Goal: Check status: Check status

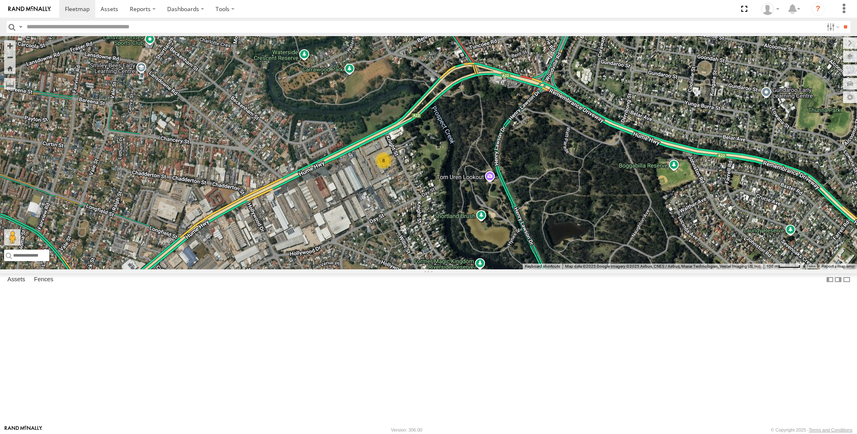
click at [0, 0] on label at bounding box center [0, 0] width 0 height 0
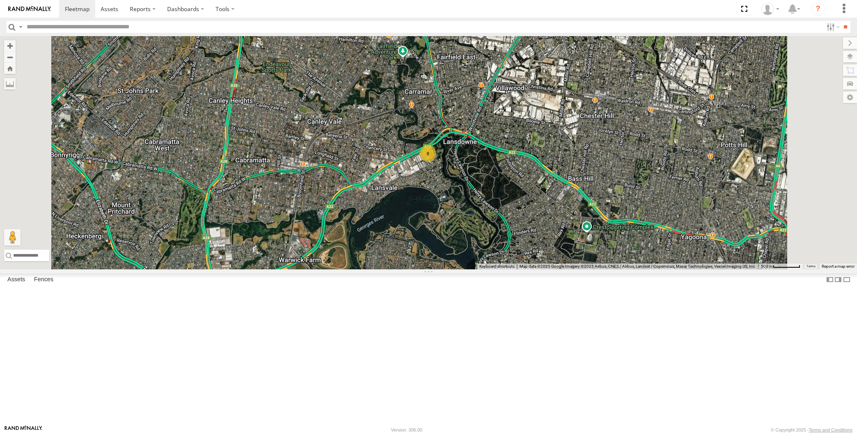
click at [0, 0] on div "All Assets" at bounding box center [0, 0] width 0 height 0
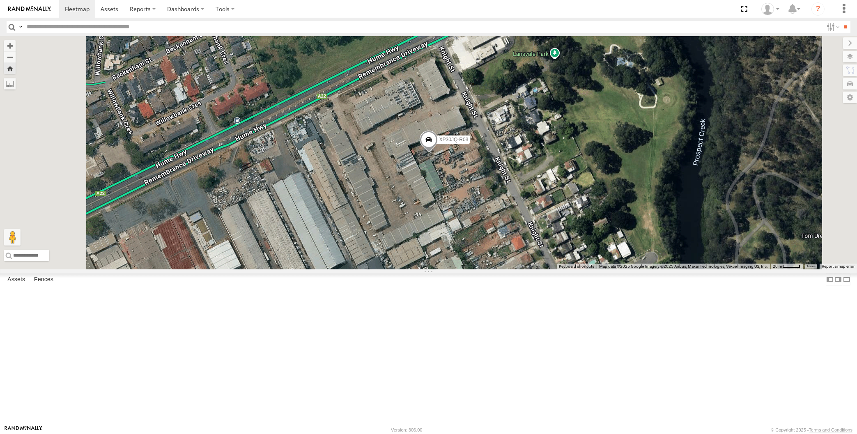
click at [437, 153] on span at bounding box center [428, 142] width 18 height 22
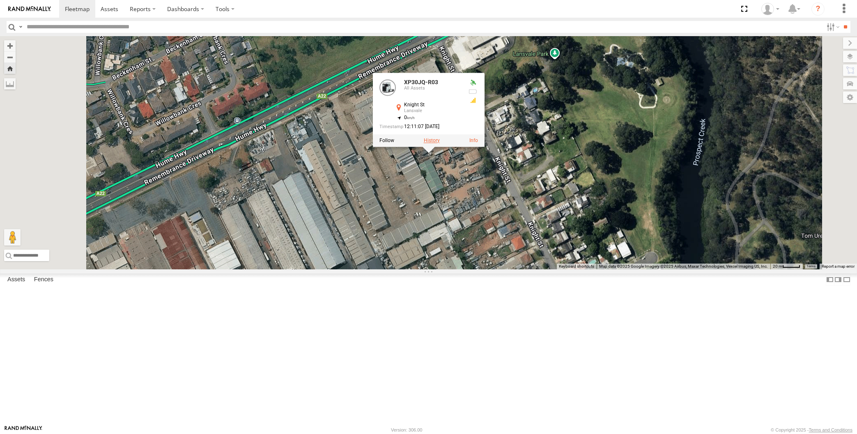
click at [439, 144] on label at bounding box center [431, 141] width 16 height 6
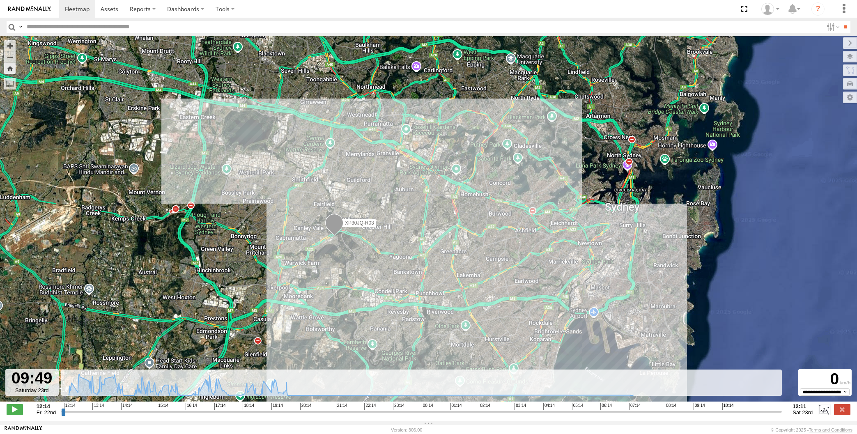
click at [709, 416] on input "range" at bounding box center [421, 412] width 721 height 8
click at [468, 412] on input "range" at bounding box center [421, 412] width 721 height 8
click at [351, 416] on input "range" at bounding box center [421, 412] width 721 height 8
click at [242, 416] on input "range" at bounding box center [421, 412] width 721 height 8
click at [247, 416] on input "range" at bounding box center [421, 412] width 721 height 8
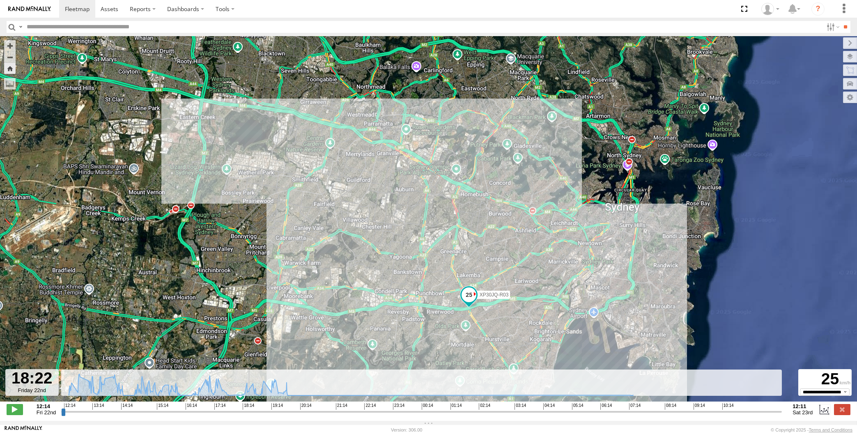
click at [251, 416] on input "range" at bounding box center [421, 412] width 721 height 8
click at [254, 416] on input "range" at bounding box center [421, 412] width 721 height 8
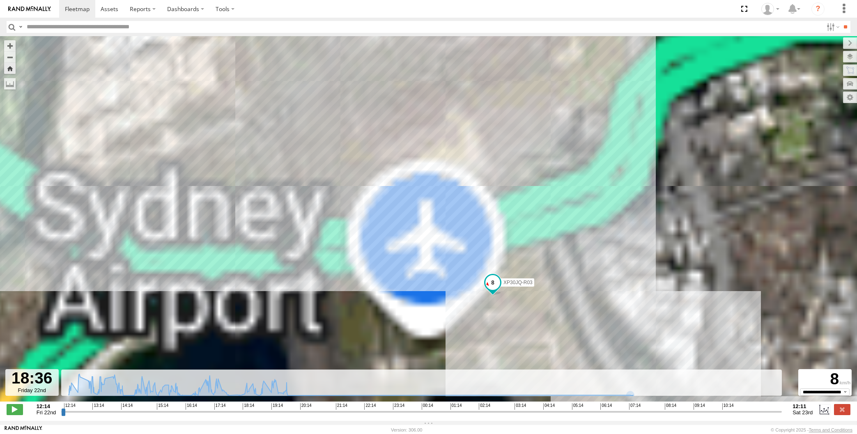
drag, startPoint x: 504, startPoint y: 319, endPoint x: 541, endPoint y: 310, distance: 37.6
click at [541, 310] on div "XP30JQ-R03" at bounding box center [428, 223] width 857 height 374
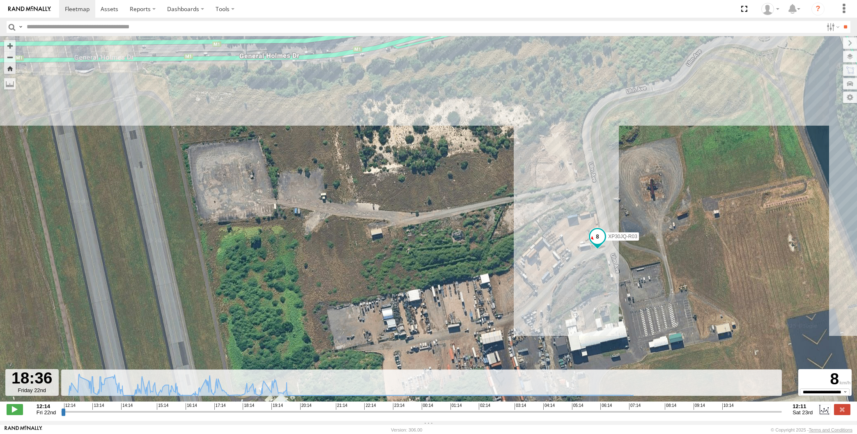
click at [255, 415] on input "range" at bounding box center [421, 412] width 721 height 8
click at [259, 414] on input "range" at bounding box center [421, 412] width 721 height 8
click at [258, 416] on input "range" at bounding box center [421, 412] width 721 height 8
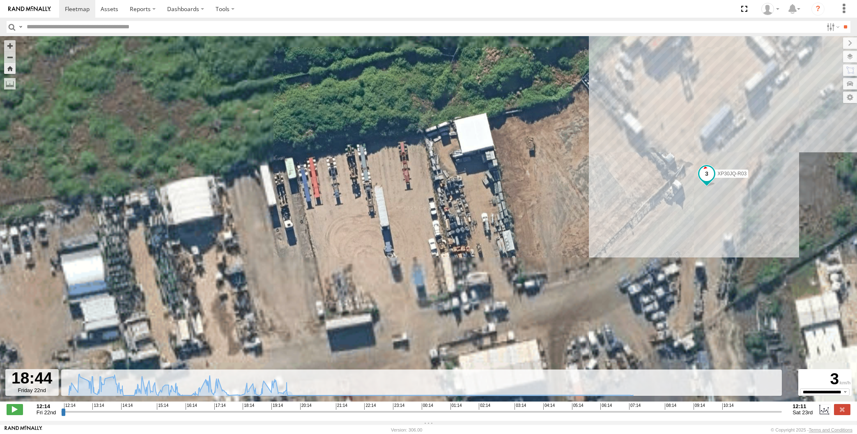
drag, startPoint x: 679, startPoint y: 222, endPoint x: 652, endPoint y: 240, distance: 32.6
click at [673, 225] on div "XP30JQ-R03" at bounding box center [428, 223] width 857 height 374
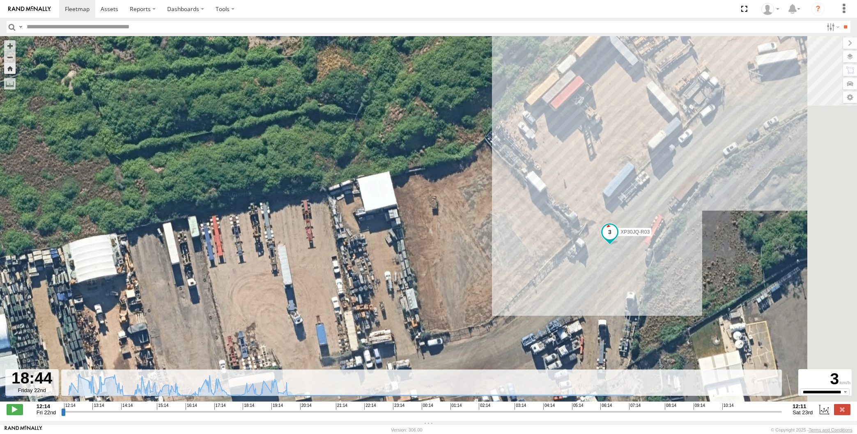
drag, startPoint x: 597, startPoint y: 286, endPoint x: 549, endPoint y: 313, distance: 55.9
click at [535, 321] on div "XP30JQ-R03" at bounding box center [428, 223] width 857 height 374
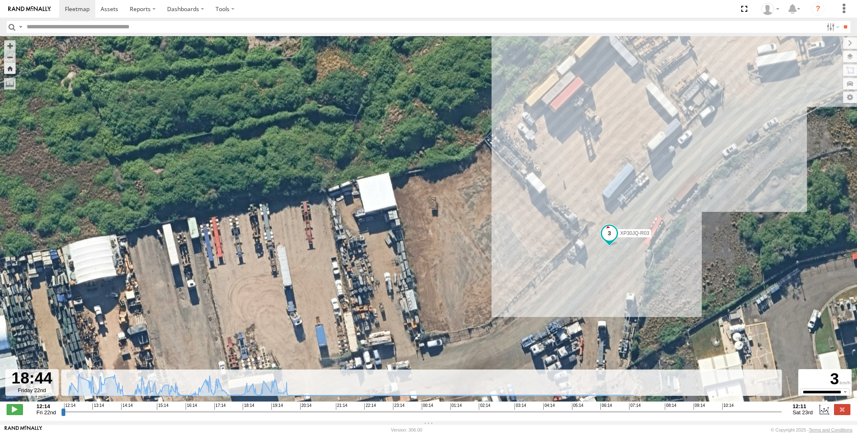
click at [255, 415] on input "range" at bounding box center [421, 412] width 721 height 8
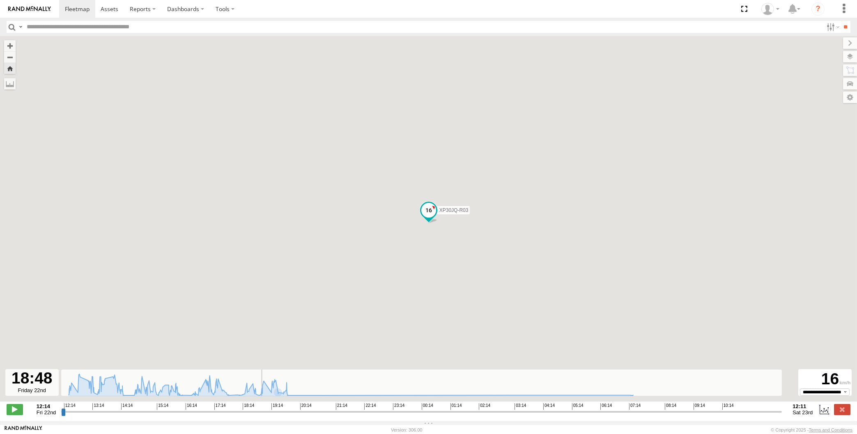
click at [259, 416] on input "range" at bounding box center [421, 412] width 721 height 8
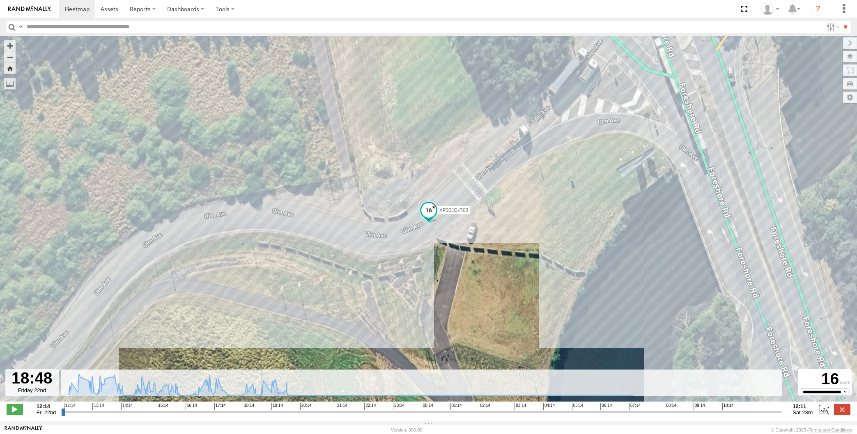
click at [254, 416] on input "range" at bounding box center [421, 412] width 721 height 8
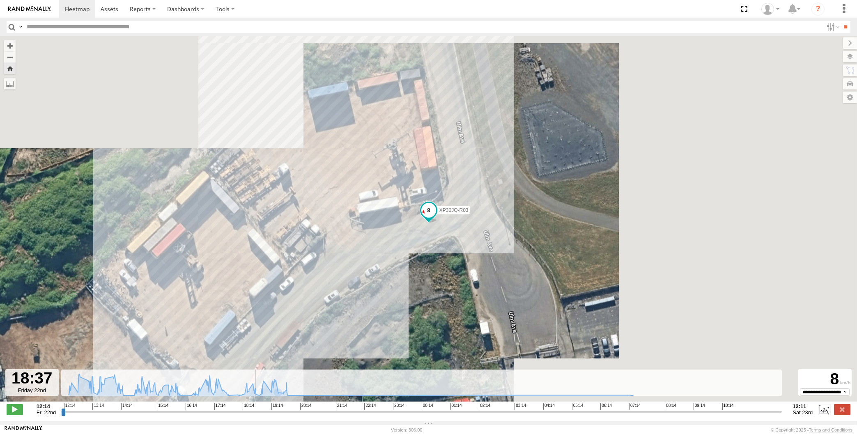
click at [254, 416] on input "range" at bounding box center [421, 412] width 721 height 8
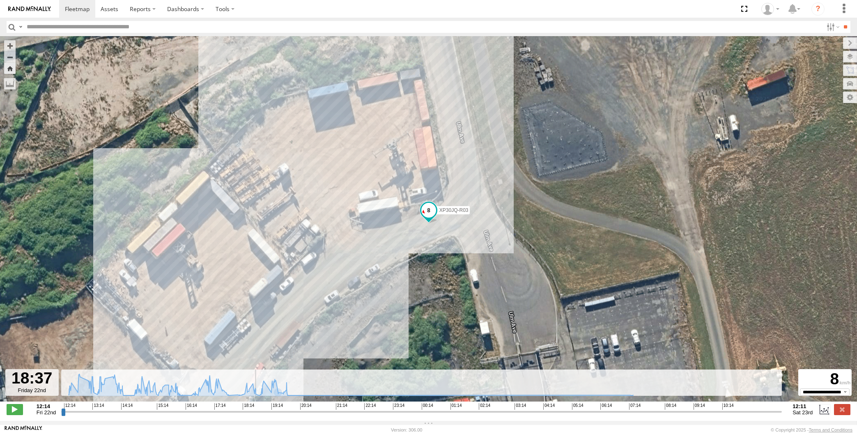
click at [252, 416] on input "range" at bounding box center [421, 412] width 721 height 8
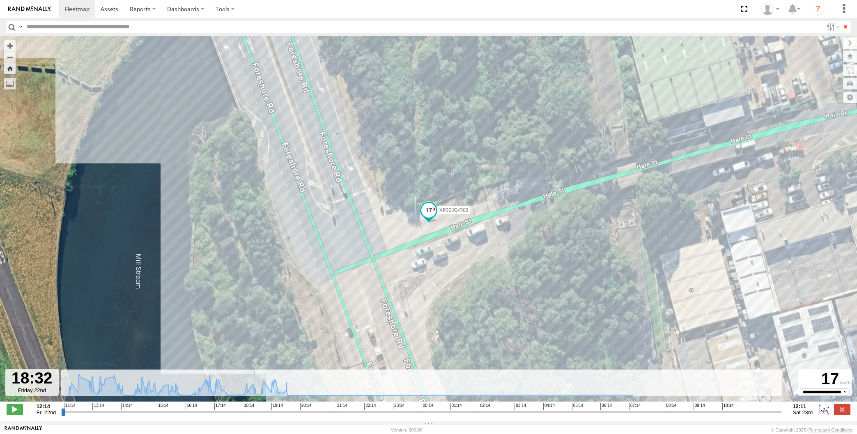
click at [256, 415] on input "range" at bounding box center [421, 412] width 721 height 8
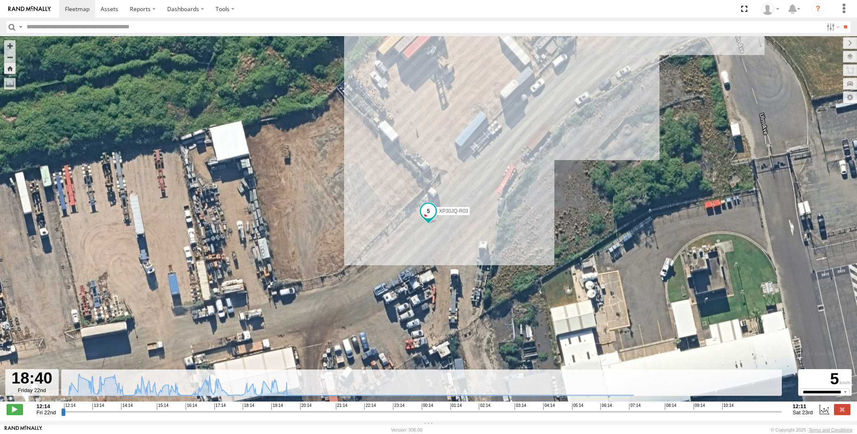
drag, startPoint x: 473, startPoint y: 316, endPoint x: 453, endPoint y: 338, distance: 29.9
click at [453, 338] on div "XP30JQ-R03" at bounding box center [428, 223] width 857 height 374
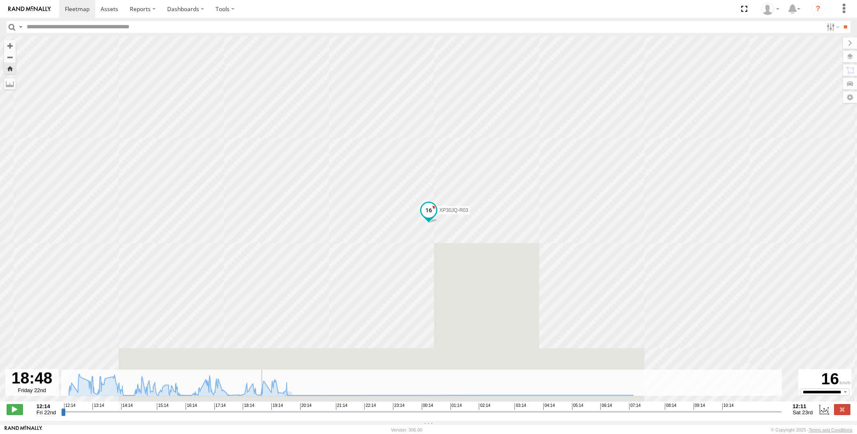
click at [259, 416] on input "range" at bounding box center [421, 412] width 721 height 8
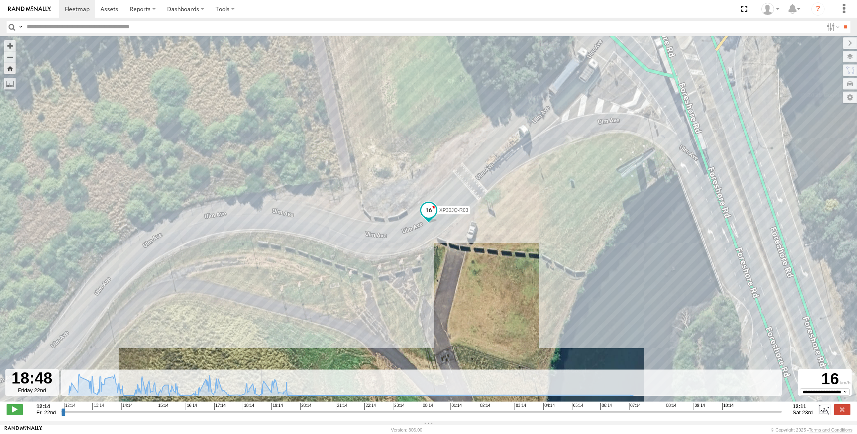
click at [258, 416] on input "range" at bounding box center [421, 412] width 721 height 8
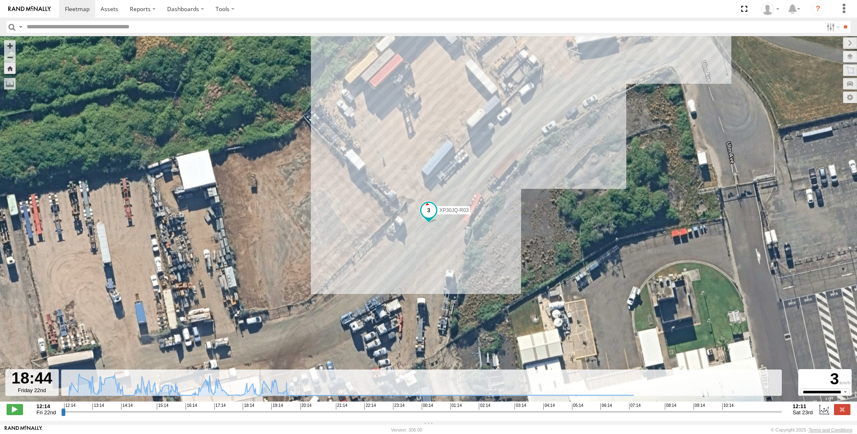
click at [256, 416] on input "range" at bounding box center [421, 412] width 721 height 8
click at [258, 416] on input "range" at bounding box center [421, 412] width 721 height 8
click at [16, 415] on span at bounding box center [15, 409] width 16 height 11
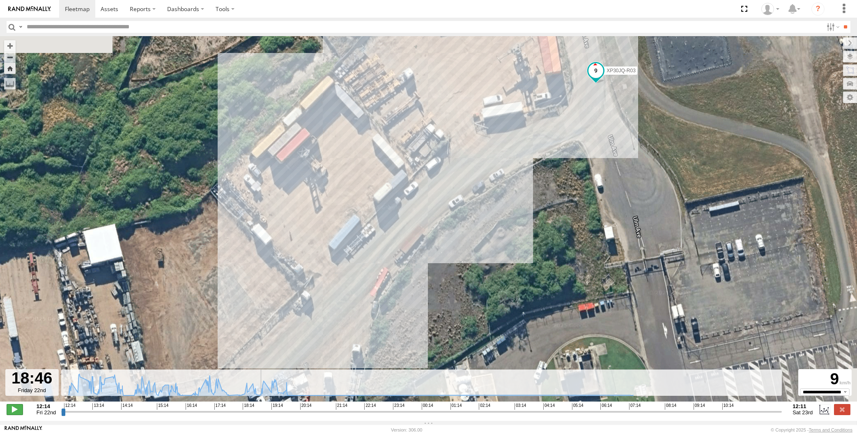
click at [16, 415] on span at bounding box center [15, 409] width 16 height 11
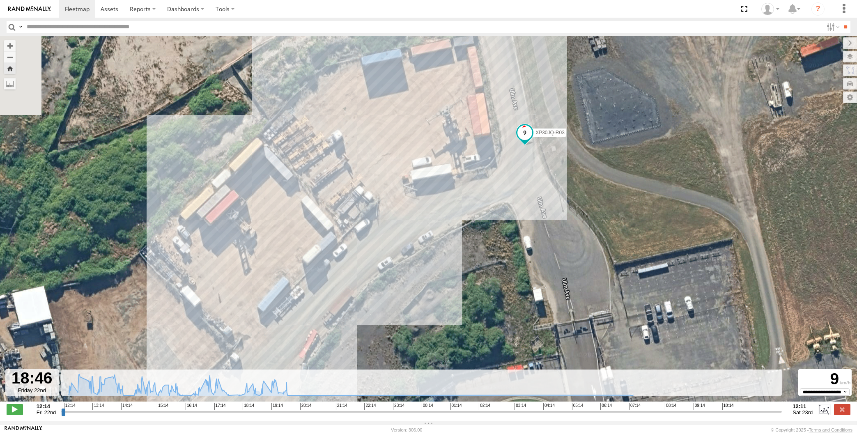
drag, startPoint x: 364, startPoint y: 329, endPoint x: 432, endPoint y: 280, distance: 83.5
click at [432, 280] on div "XP30JQ-R03" at bounding box center [428, 223] width 857 height 374
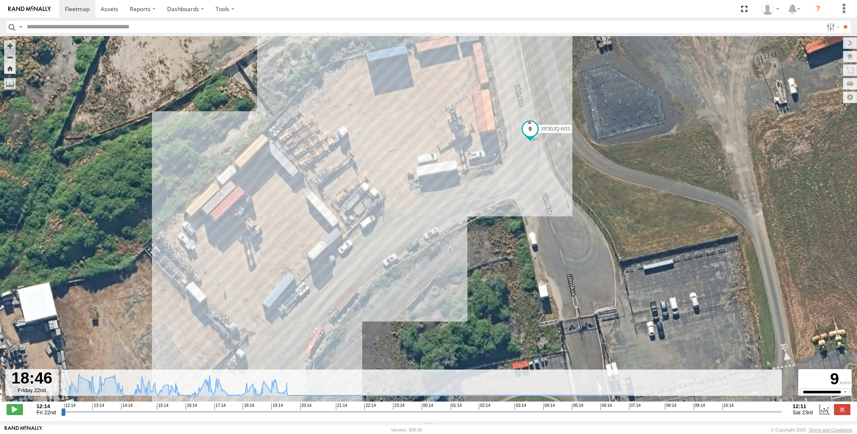
drag, startPoint x: 452, startPoint y: 267, endPoint x: 490, endPoint y: 246, distance: 43.0
click at [490, 246] on div "XP30JQ-R03" at bounding box center [428, 223] width 857 height 374
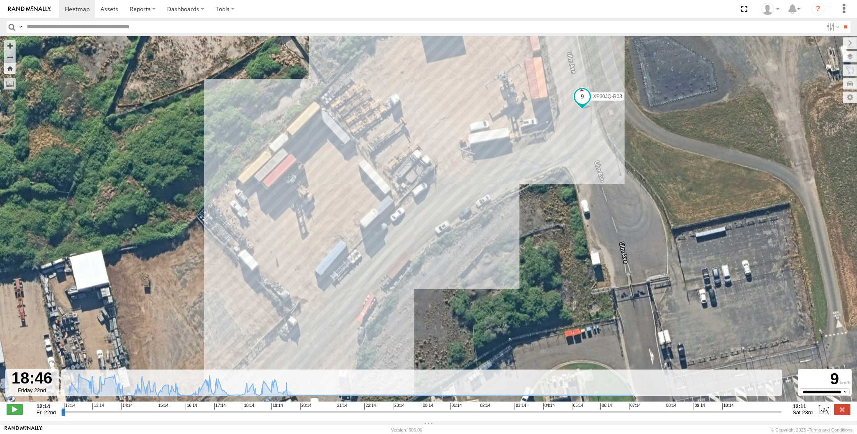
click at [256, 416] on input "range" at bounding box center [421, 412] width 721 height 8
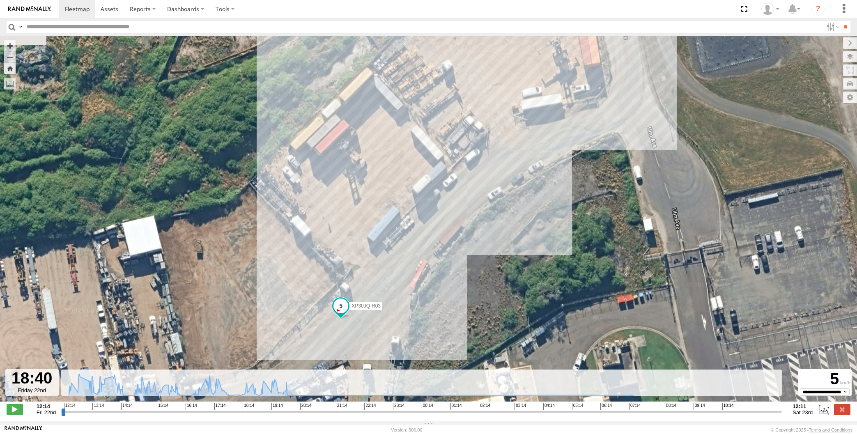
drag, startPoint x: 496, startPoint y: 295, endPoint x: 505, endPoint y: 290, distance: 11.0
click at [505, 290] on div "XP30JQ-R03" at bounding box center [428, 223] width 857 height 374
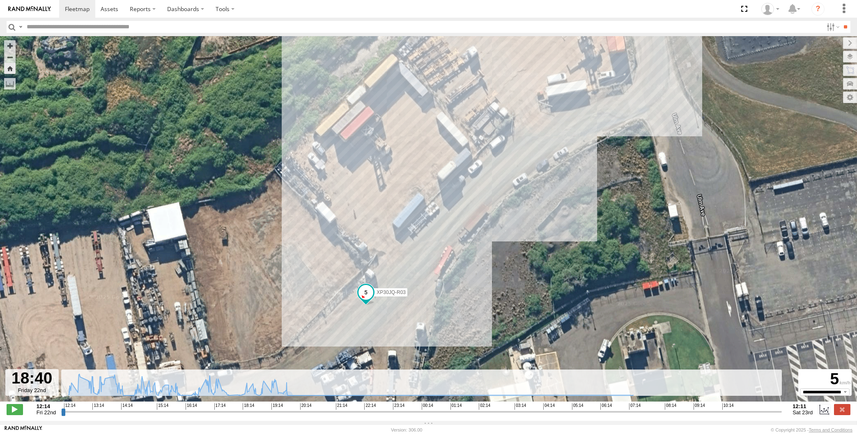
drag, startPoint x: 508, startPoint y: 290, endPoint x: 518, endPoint y: 285, distance: 11.8
click at [518, 285] on div "XP30JQ-R03" at bounding box center [428, 223] width 857 height 374
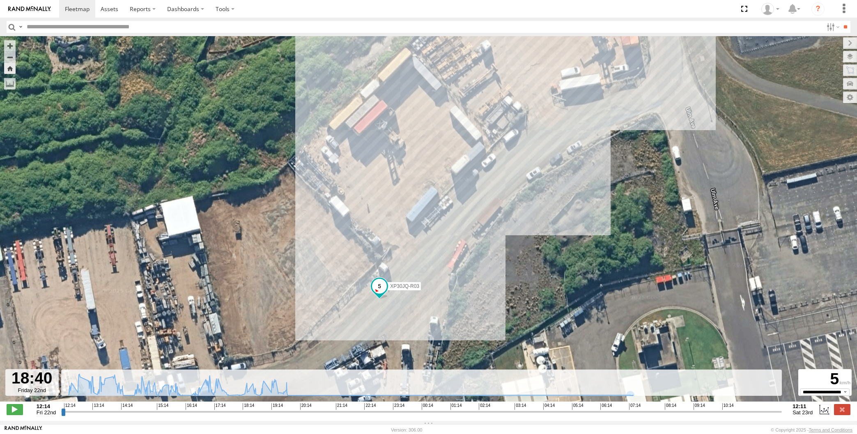
click at [483, 248] on div "XP30JQ-R03" at bounding box center [428, 223] width 857 height 374
click at [257, 416] on input "range" at bounding box center [421, 412] width 721 height 8
click at [260, 415] on input "range" at bounding box center [421, 412] width 721 height 8
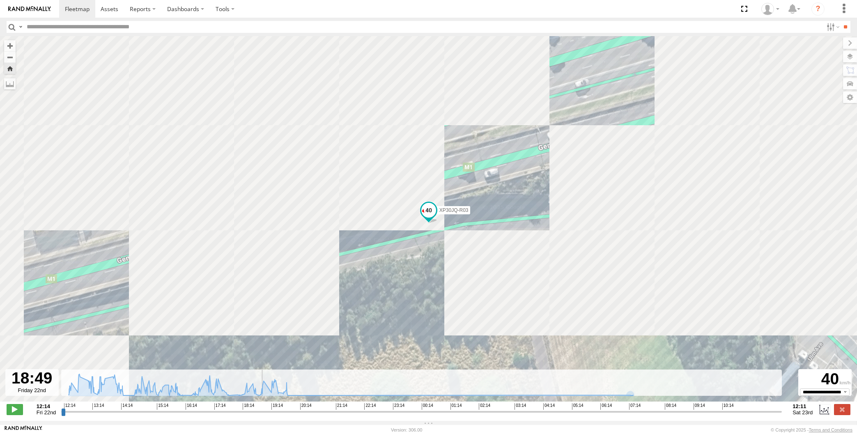
click at [264, 415] on input "range" at bounding box center [421, 412] width 721 height 8
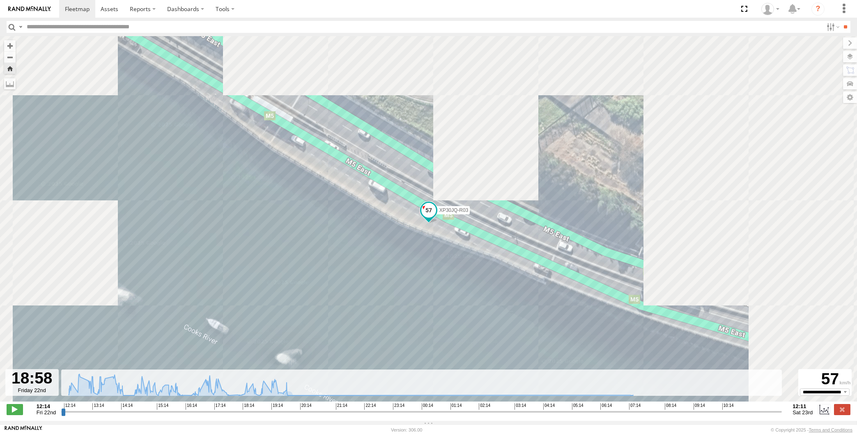
drag, startPoint x: 451, startPoint y: 263, endPoint x: 453, endPoint y: 254, distance: 9.2
click at [452, 261] on div "XP30JQ-R03" at bounding box center [428, 223] width 857 height 374
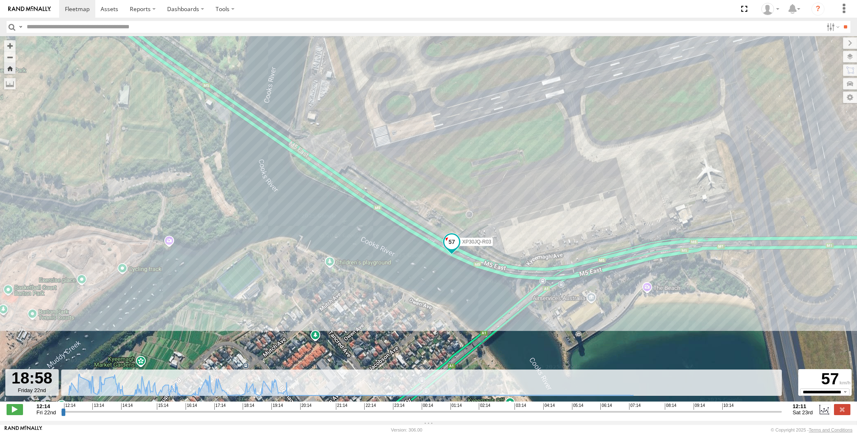
click at [272, 414] on input "range" at bounding box center [421, 412] width 721 height 8
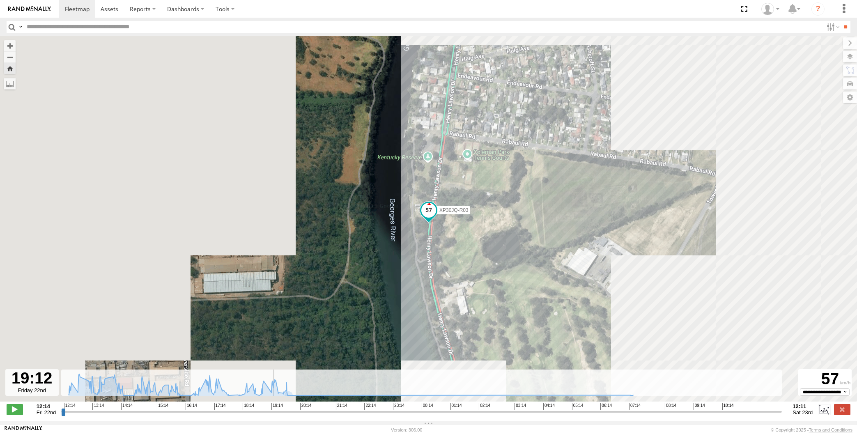
click at [289, 414] on input "range" at bounding box center [421, 412] width 721 height 8
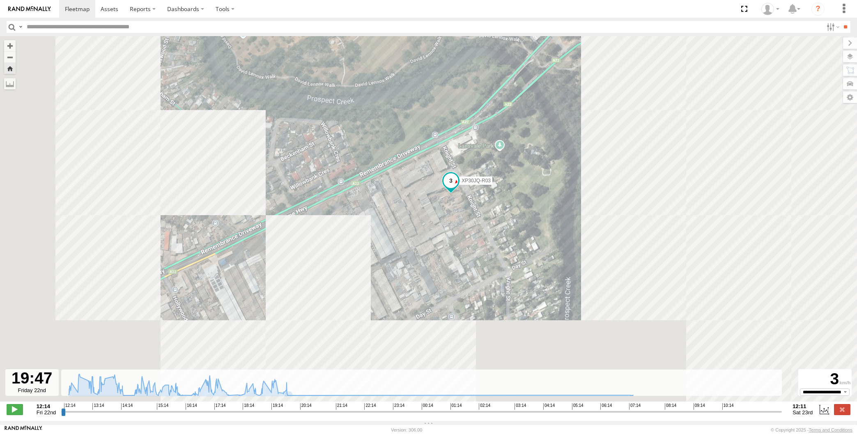
drag, startPoint x: 482, startPoint y: 294, endPoint x: 485, endPoint y: 287, distance: 7.9
click at [485, 287] on div "XP30JQ-R03" at bounding box center [428, 223] width 857 height 374
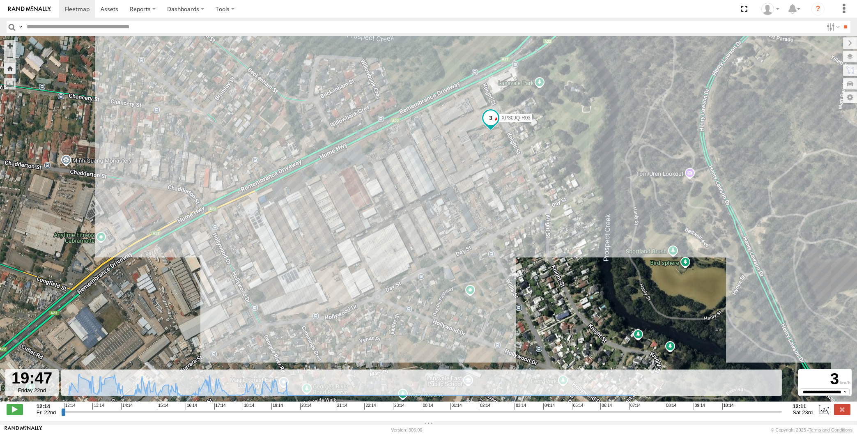
click at [285, 416] on input "range" at bounding box center [421, 412] width 721 height 8
click at [282, 416] on input "range" at bounding box center [421, 412] width 721 height 8
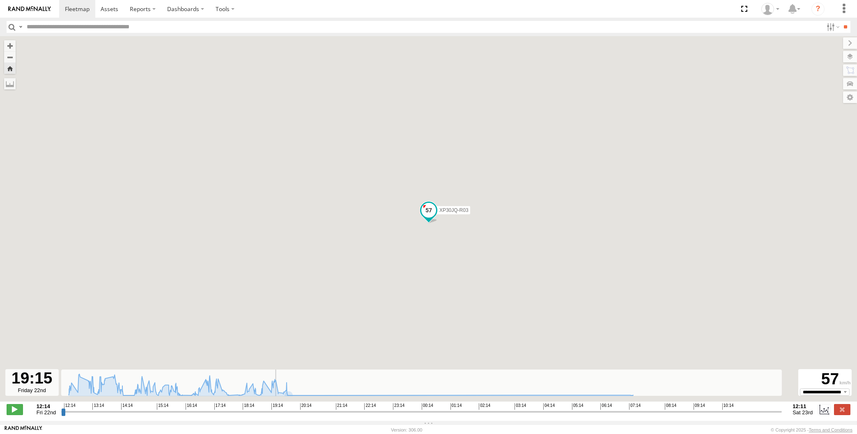
click at [273, 413] on input "range" at bounding box center [421, 412] width 721 height 8
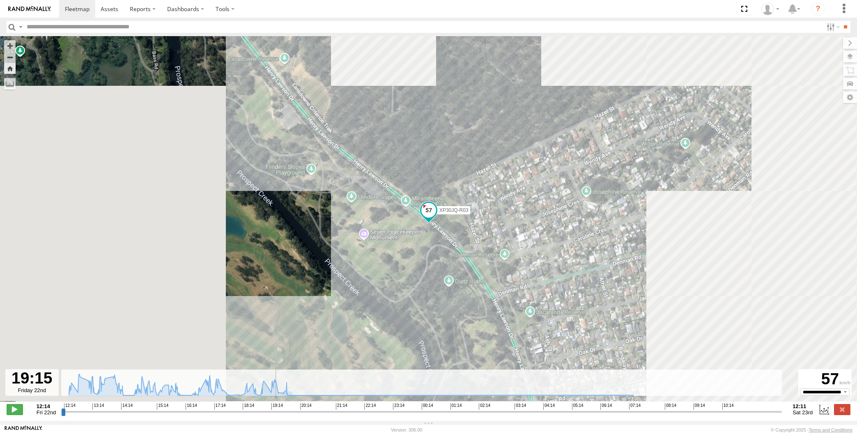
click at [268, 416] on input "range" at bounding box center [421, 412] width 721 height 8
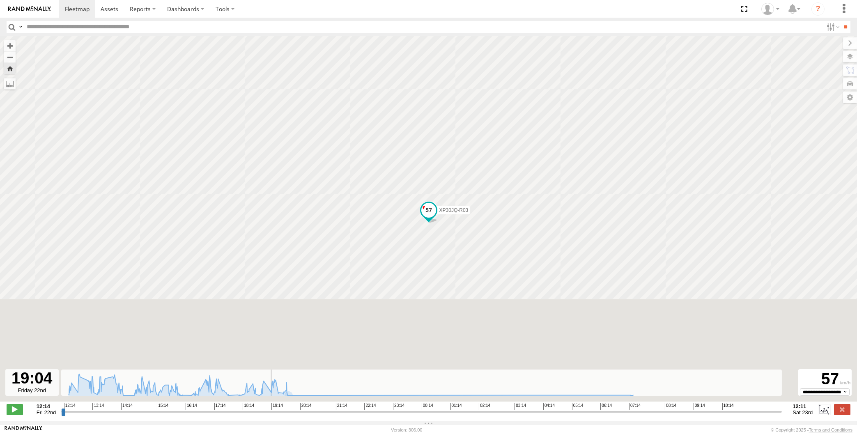
click at [259, 416] on input "range" at bounding box center [421, 412] width 721 height 8
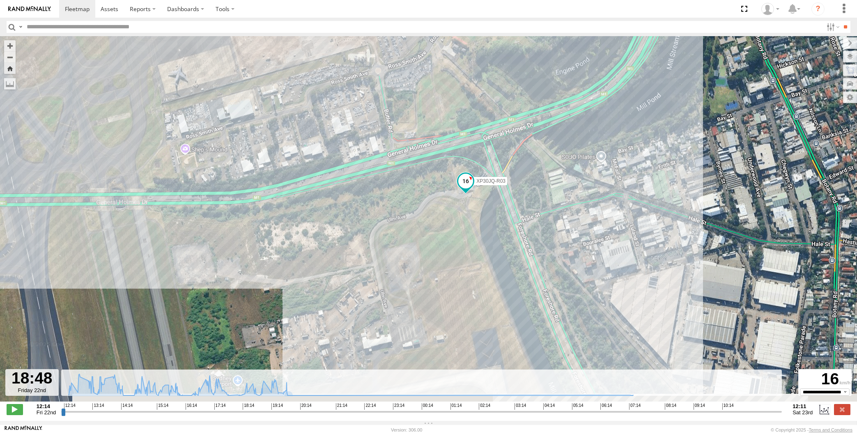
drag, startPoint x: 444, startPoint y: 263, endPoint x: 472, endPoint y: 241, distance: 36.0
click at [472, 241] on div "XP30JQ-R03" at bounding box center [428, 223] width 857 height 374
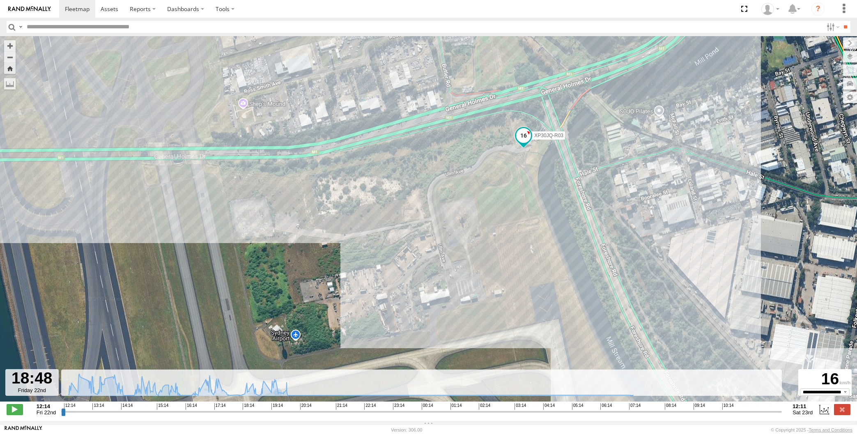
click at [255, 416] on input "range" at bounding box center [421, 412] width 721 height 8
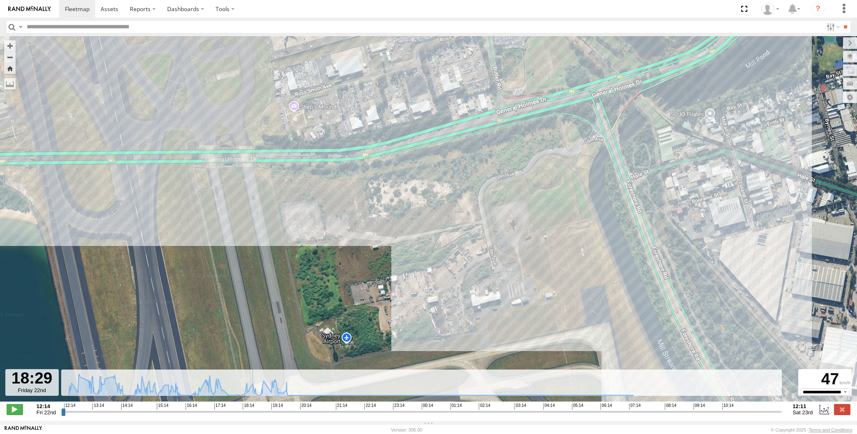
click at [250, 416] on input "range" at bounding box center [421, 412] width 721 height 8
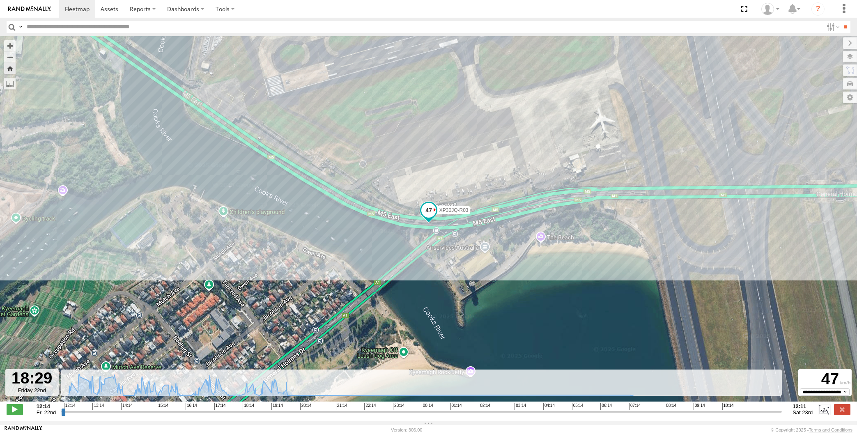
click at [256, 415] on input "range" at bounding box center [421, 412] width 721 height 8
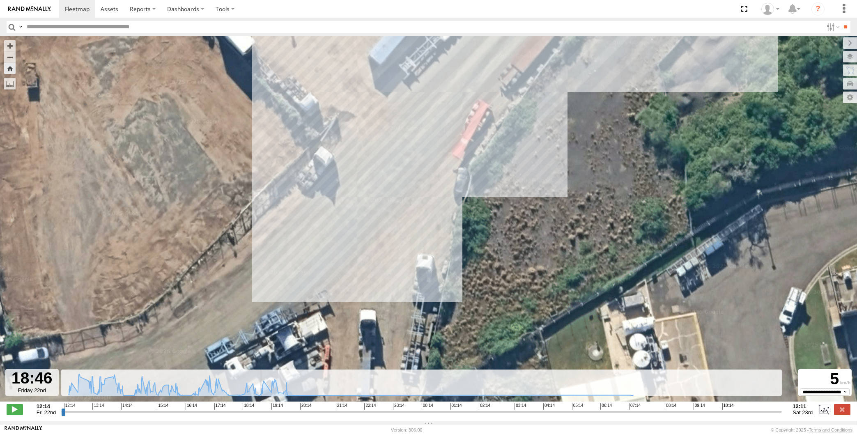
click at [259, 415] on input "range" at bounding box center [421, 412] width 721 height 8
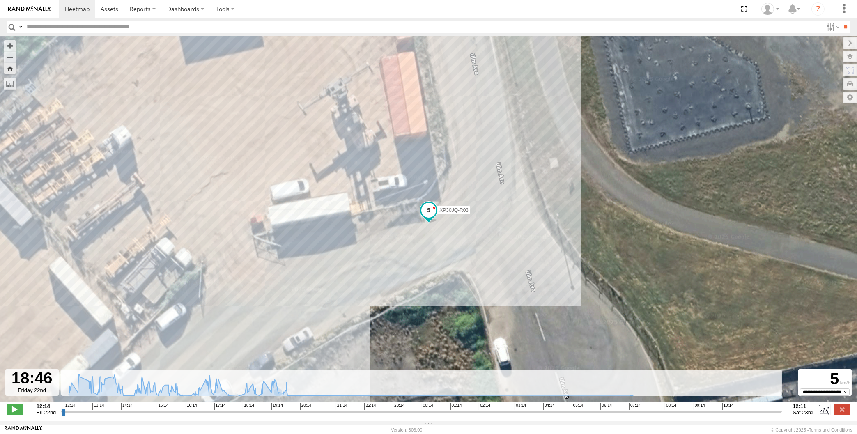
click at [257, 416] on input "range" at bounding box center [421, 412] width 721 height 8
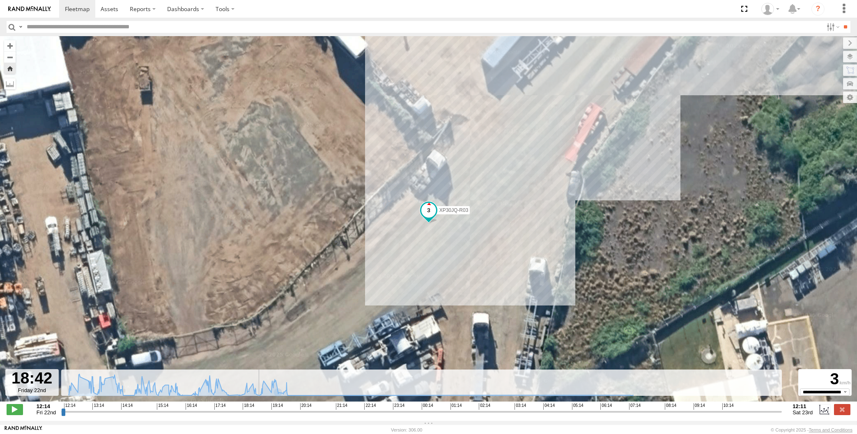
drag, startPoint x: 591, startPoint y: 218, endPoint x: 572, endPoint y: 259, distance: 44.6
click at [572, 259] on div "XP30JQ-R03" at bounding box center [428, 223] width 857 height 374
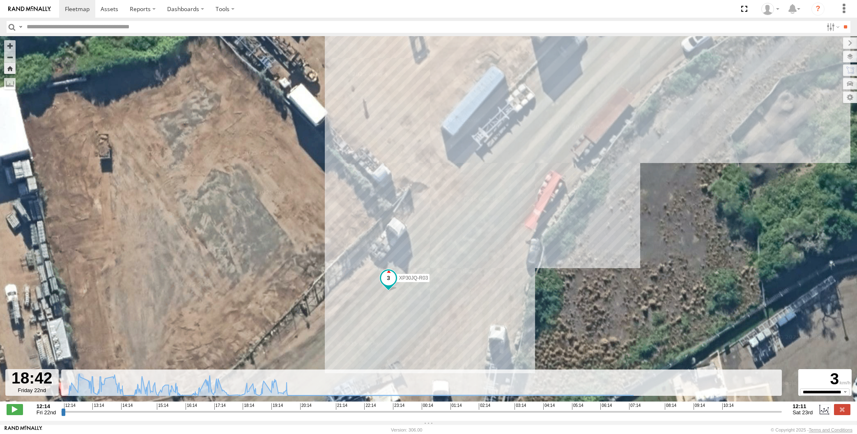
click at [260, 416] on input "range" at bounding box center [421, 412] width 721 height 8
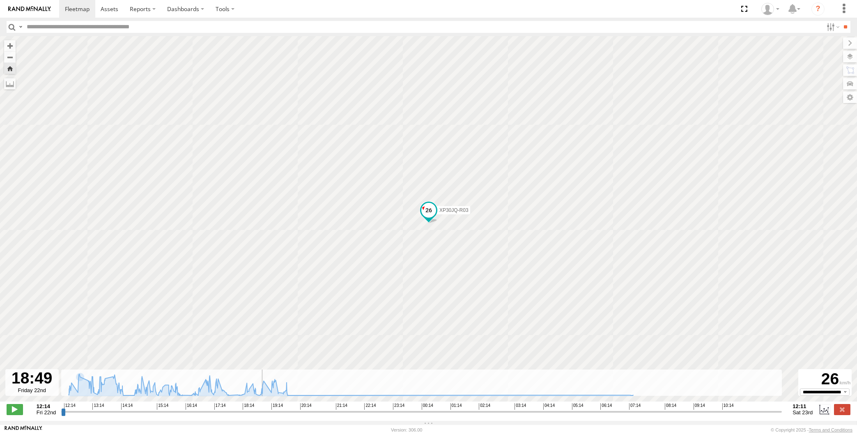
click at [256, 416] on input "range" at bounding box center [421, 412] width 721 height 8
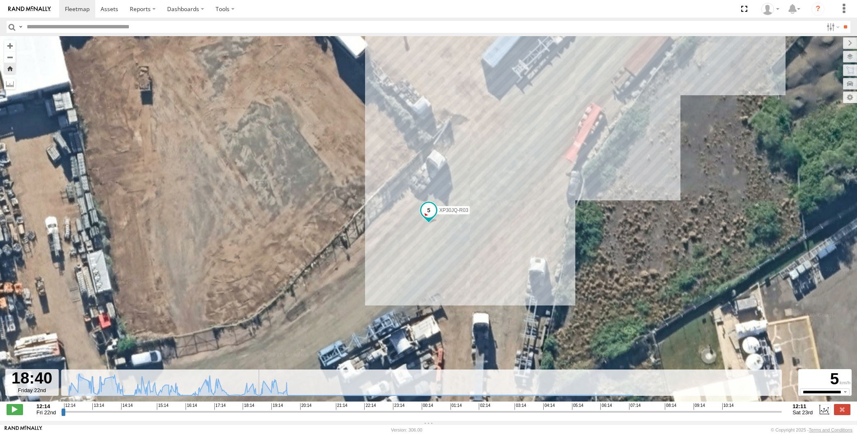
click at [253, 416] on input "range" at bounding box center [421, 412] width 721 height 8
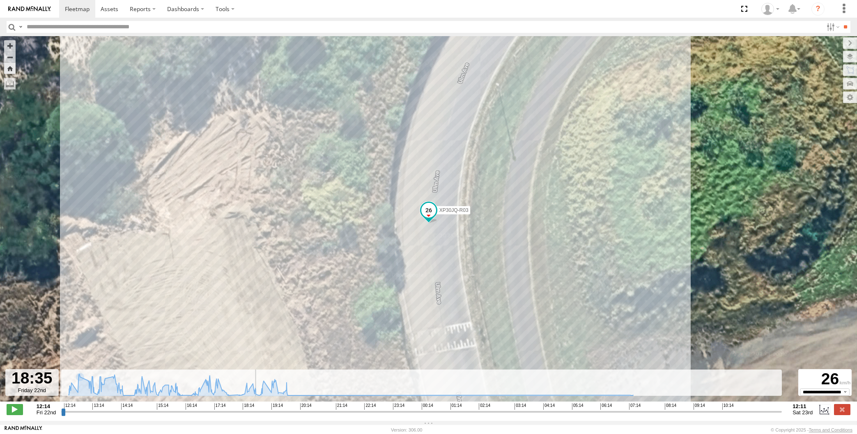
click at [255, 416] on input "range" at bounding box center [421, 412] width 721 height 8
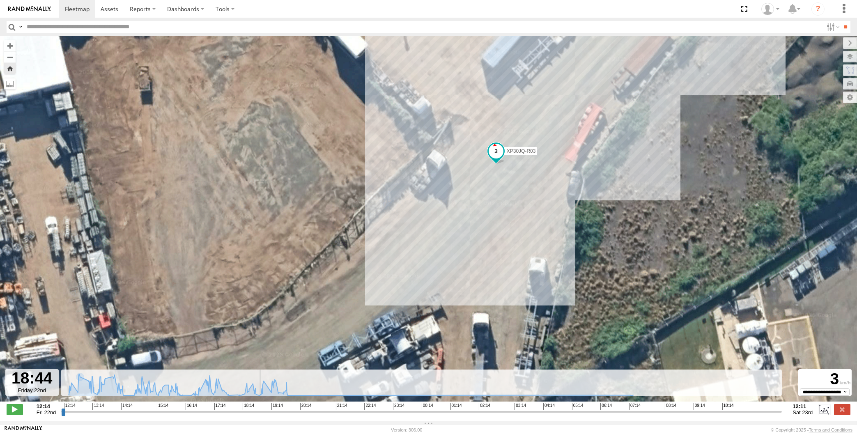
click at [258, 416] on input "range" at bounding box center [421, 412] width 721 height 8
click at [255, 416] on input "range" at bounding box center [421, 412] width 721 height 8
click at [256, 416] on input "range" at bounding box center [421, 412] width 721 height 8
drag, startPoint x: 458, startPoint y: 270, endPoint x: 441, endPoint y: 288, distance: 25.0
click at [443, 288] on div "XP30JQ-R03" at bounding box center [428, 223] width 857 height 374
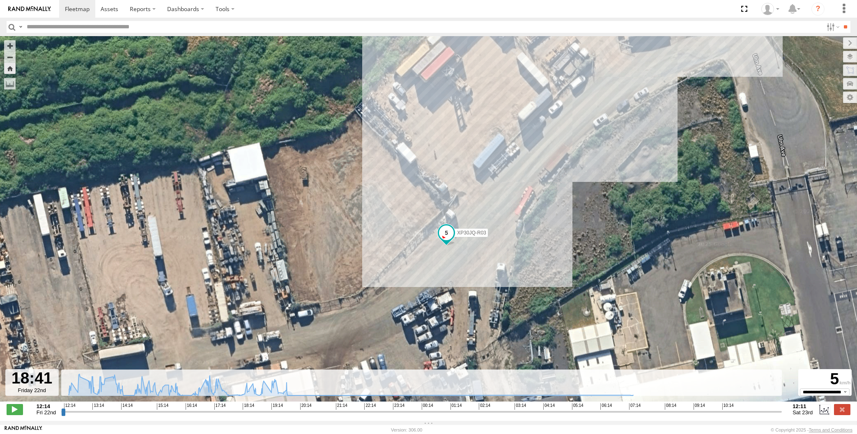
drag, startPoint x: 512, startPoint y: 220, endPoint x: 484, endPoint y: 247, distance: 38.6
click at [488, 243] on div "XP30JQ-R03" at bounding box center [428, 223] width 857 height 374
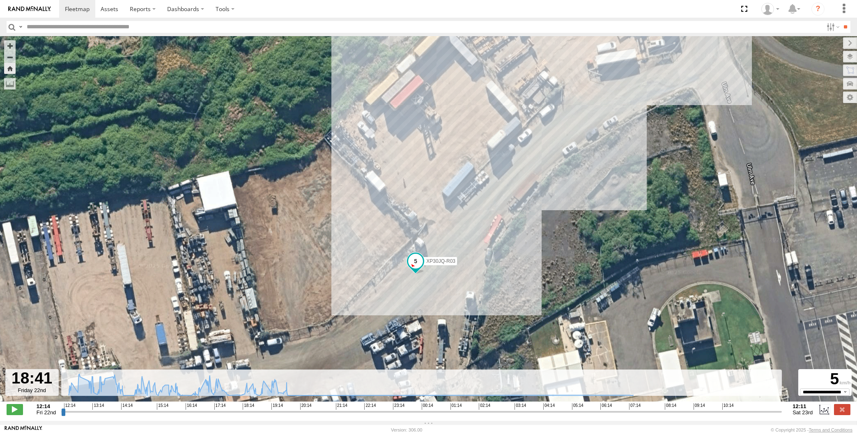
click at [258, 414] on input "range" at bounding box center [421, 412] width 721 height 8
click at [258, 416] on input "range" at bounding box center [421, 412] width 721 height 8
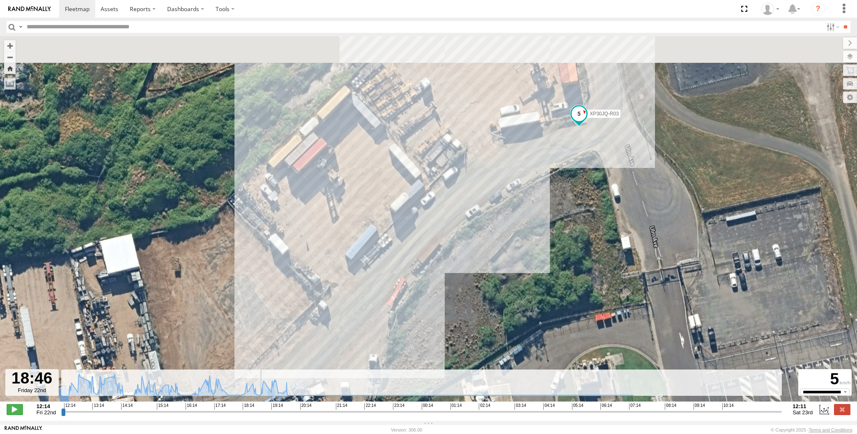
click at [259, 416] on input "range" at bounding box center [421, 412] width 721 height 8
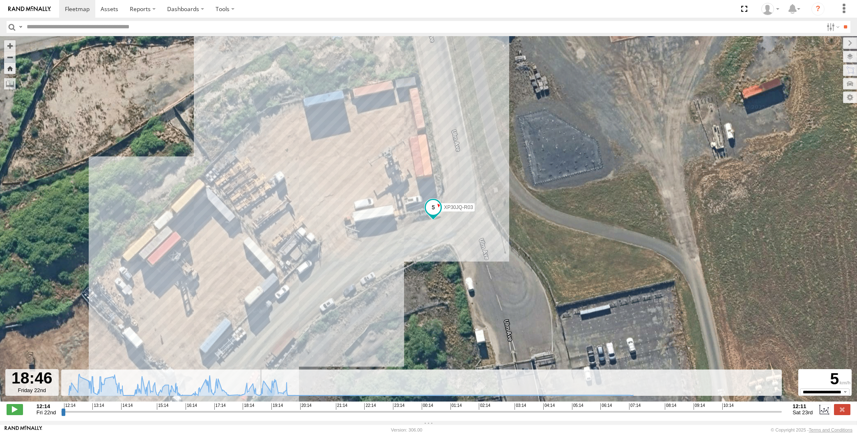
click at [257, 416] on input "range" at bounding box center [421, 412] width 721 height 8
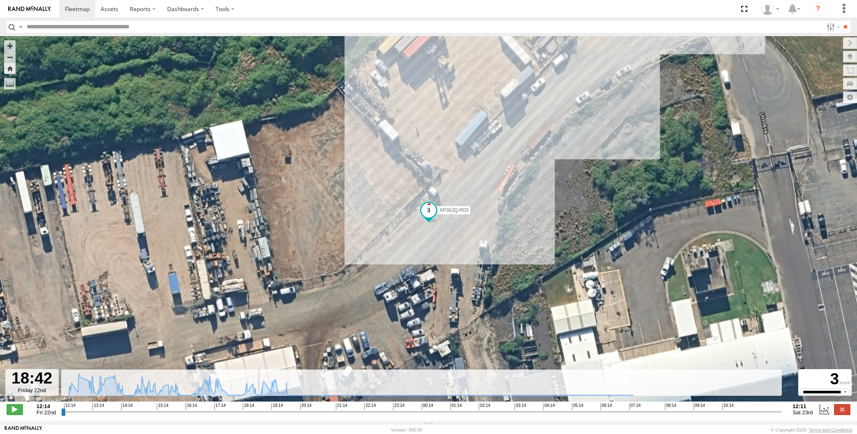
click at [259, 416] on input "range" at bounding box center [421, 412] width 721 height 8
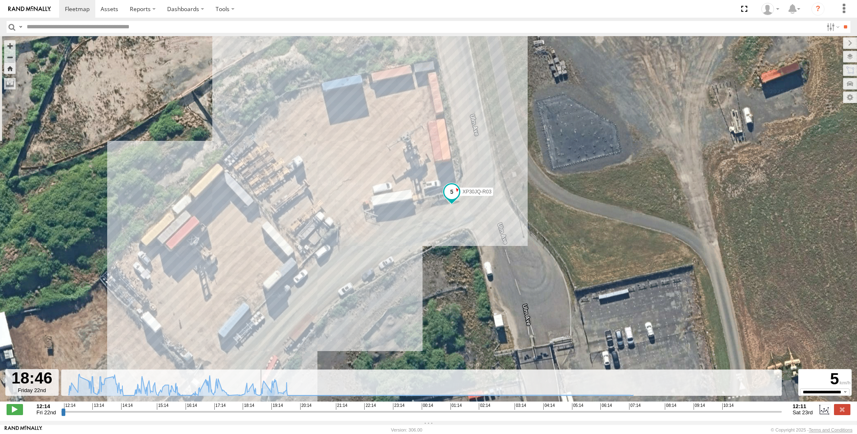
click at [257, 416] on input "range" at bounding box center [421, 412] width 721 height 8
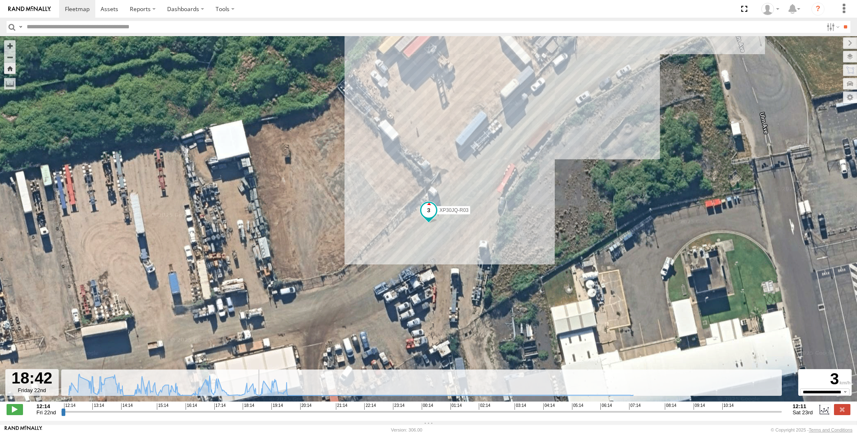
click at [256, 416] on input "range" at bounding box center [421, 412] width 721 height 8
click at [255, 416] on input "range" at bounding box center [421, 412] width 721 height 8
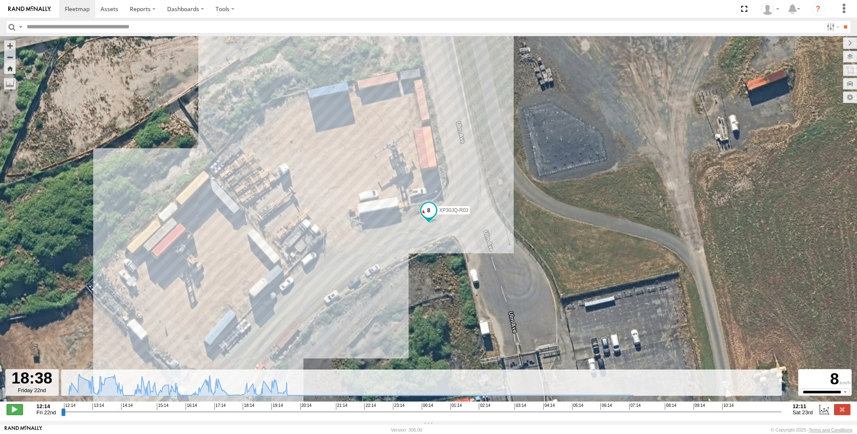
click at [17, 413] on span at bounding box center [15, 409] width 16 height 11
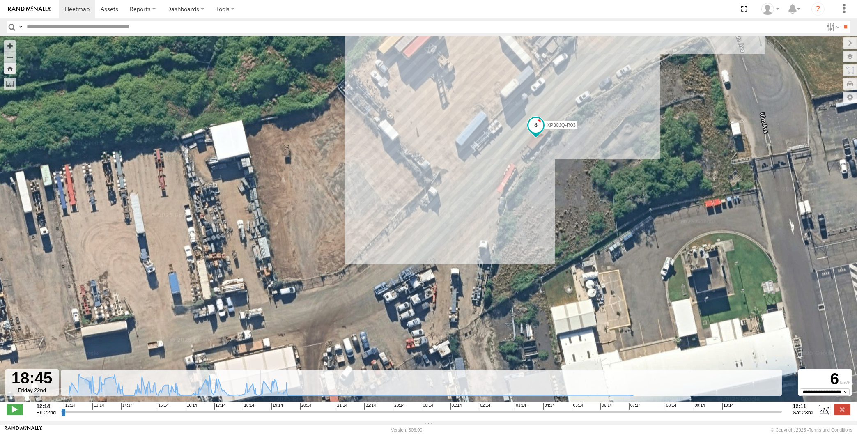
click at [13, 410] on span at bounding box center [15, 409] width 16 height 11
click at [257, 416] on input "range" at bounding box center [421, 412] width 721 height 8
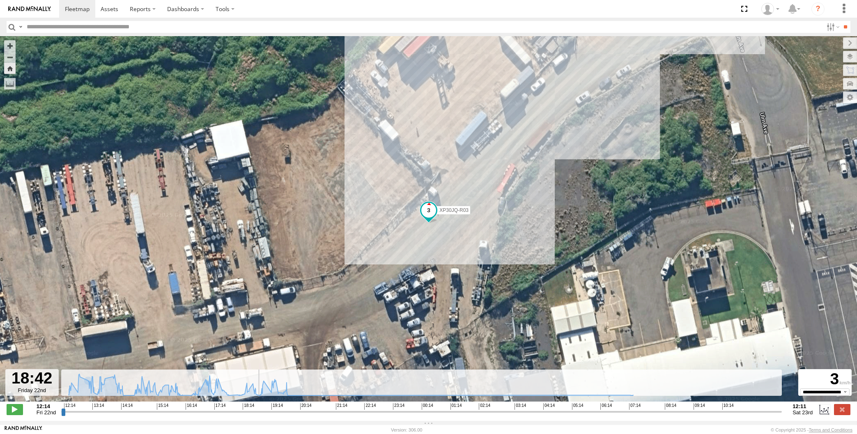
click at [258, 416] on input "range" at bounding box center [421, 412] width 721 height 8
click at [259, 416] on input "range" at bounding box center [421, 412] width 721 height 8
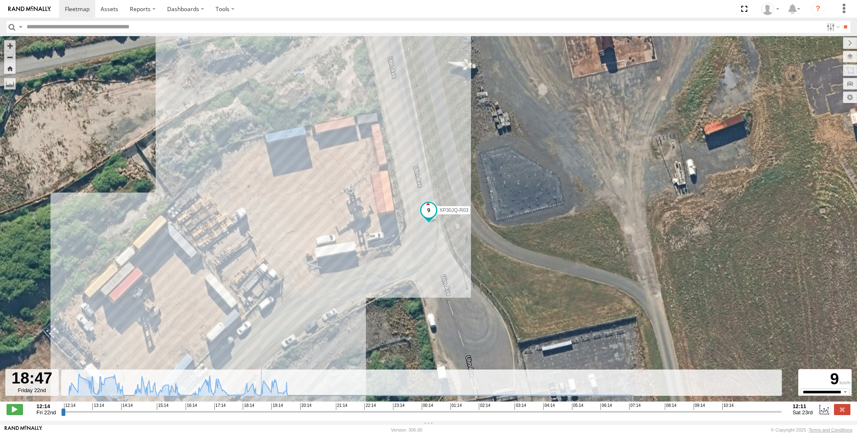
click at [259, 416] on input "range" at bounding box center [421, 412] width 721 height 8
click at [257, 416] on input "range" at bounding box center [421, 412] width 721 height 8
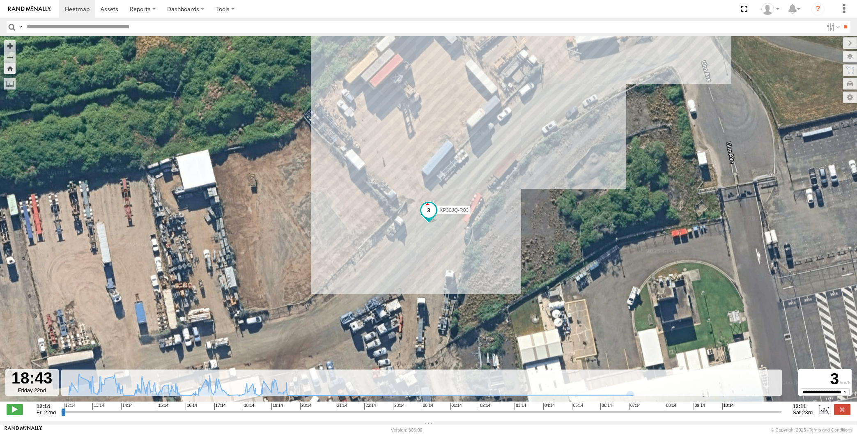
drag, startPoint x: 565, startPoint y: 326, endPoint x: 567, endPoint y: 315, distance: 11.3
click at [567, 315] on div "XP30JQ-R03" at bounding box center [428, 223] width 857 height 374
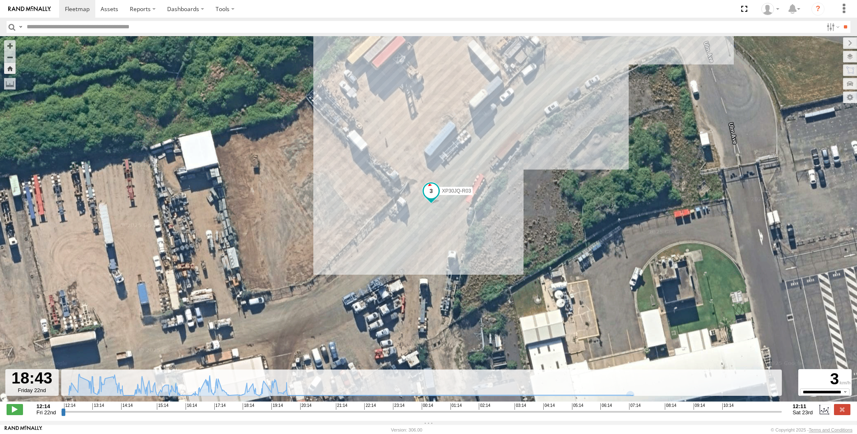
click at [514, 252] on div "XP30JQ-R03" at bounding box center [428, 223] width 857 height 374
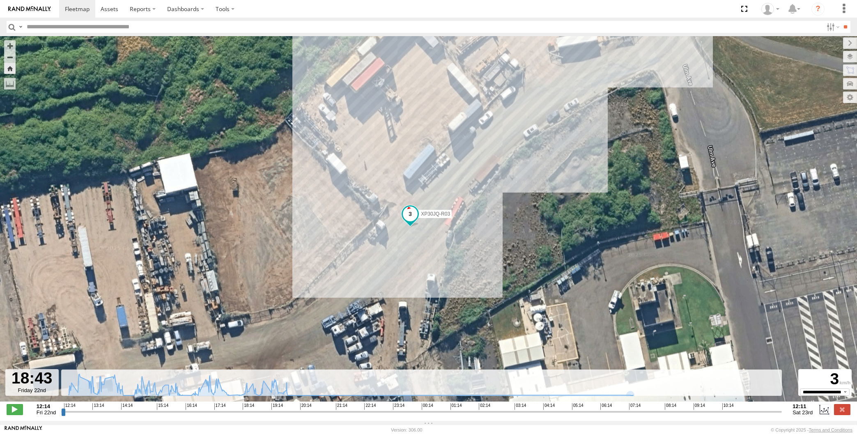
drag, startPoint x: 503, startPoint y: 303, endPoint x: 482, endPoint y: 306, distance: 21.6
click at [482, 306] on div "XP30JQ-R03" at bounding box center [428, 223] width 857 height 374
click at [844, 415] on label at bounding box center [842, 409] width 16 height 11
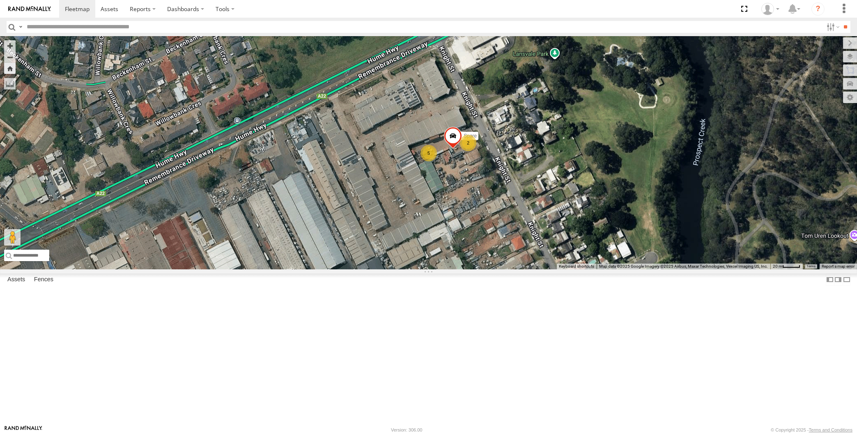
click at [0, 0] on div "XSNDHU-R04" at bounding box center [0, 0] width 0 height 0
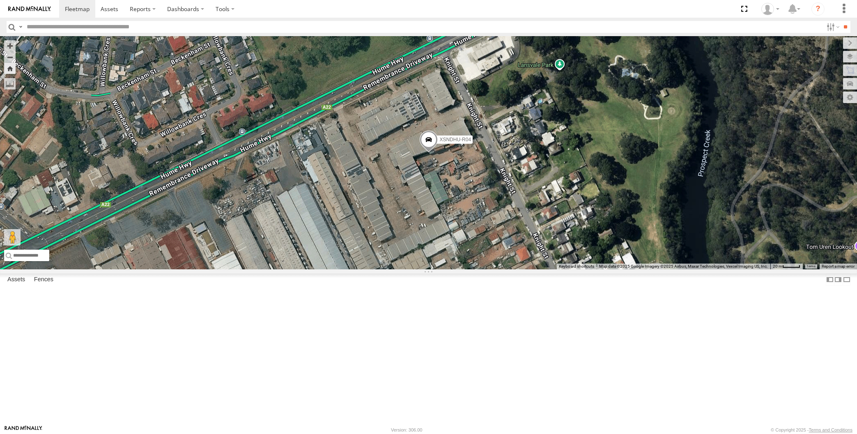
click at [0, 0] on span at bounding box center [0, 0] width 0 height 0
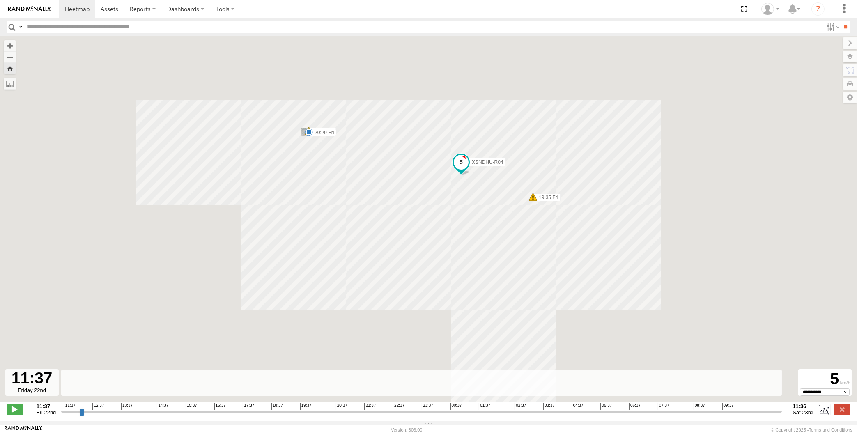
click at [697, 413] on input "range" at bounding box center [421, 412] width 721 height 8
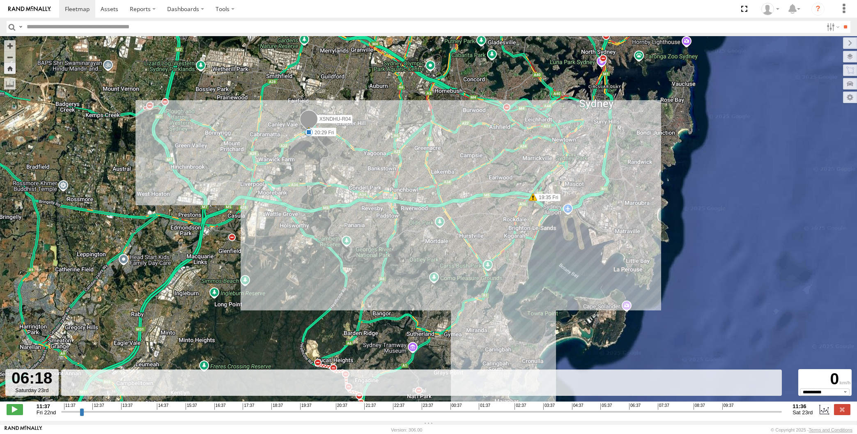
drag, startPoint x: 622, startPoint y: 416, endPoint x: 520, endPoint y: 412, distance: 101.9
click at [618, 416] on input "range" at bounding box center [421, 412] width 721 height 8
click at [461, 414] on input "range" at bounding box center [421, 412] width 721 height 8
click at [392, 416] on input "range" at bounding box center [421, 412] width 721 height 8
click at [325, 414] on input "range" at bounding box center [421, 412] width 721 height 8
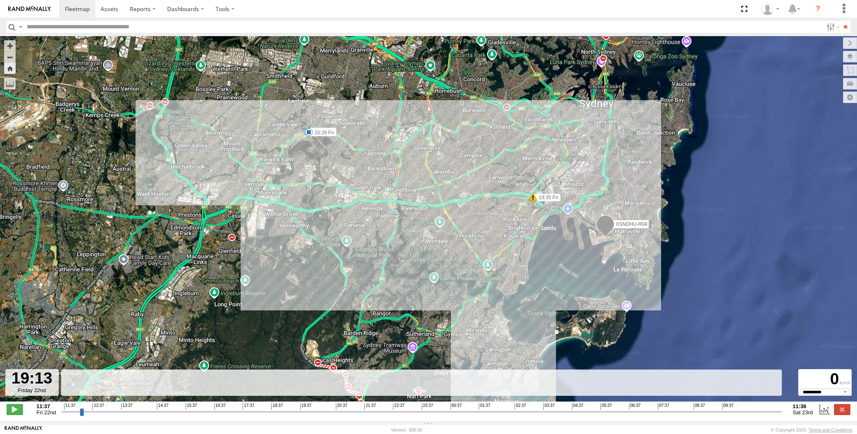
click at [290, 412] on input "range" at bounding box center [421, 412] width 721 height 8
click at [255, 416] on input "range" at bounding box center [421, 412] width 721 height 8
click at [248, 416] on input "range" at bounding box center [421, 412] width 721 height 8
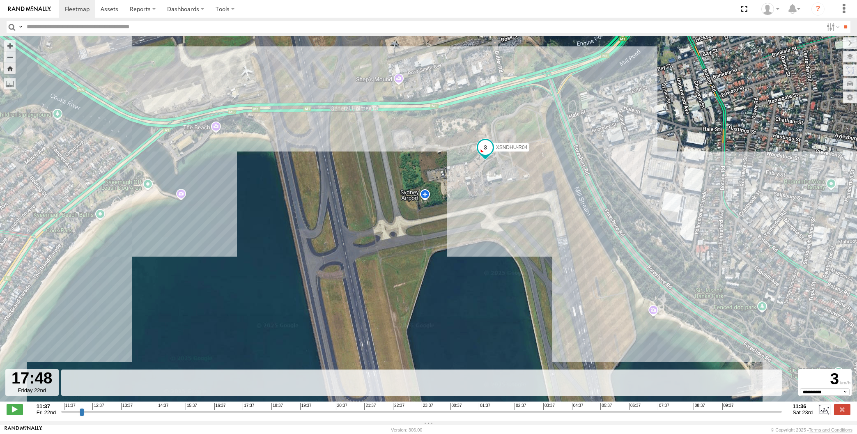
click at [247, 416] on input "range" at bounding box center [421, 412] width 721 height 8
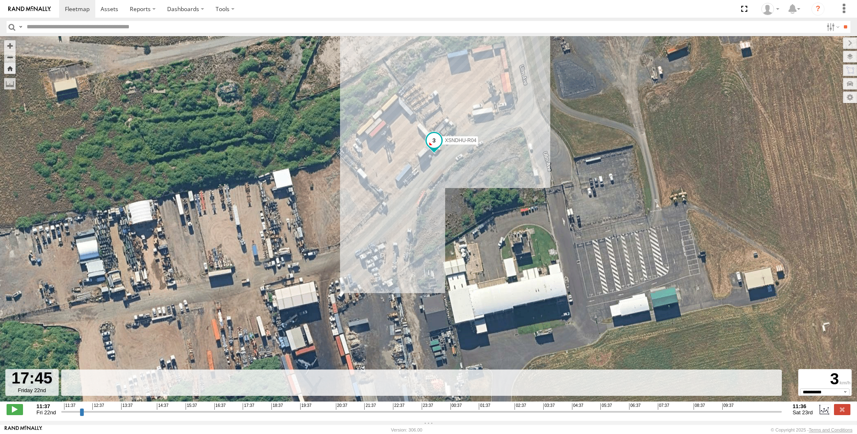
click at [244, 414] on input "range" at bounding box center [421, 412] width 721 height 8
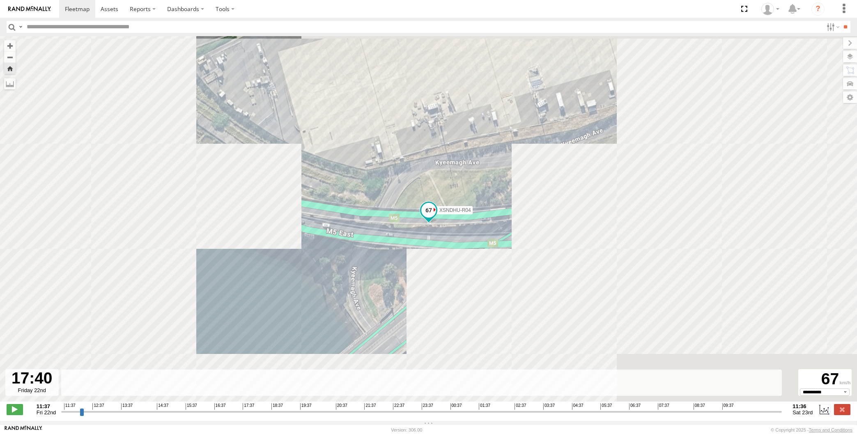
click at [245, 416] on input "range" at bounding box center [421, 412] width 721 height 8
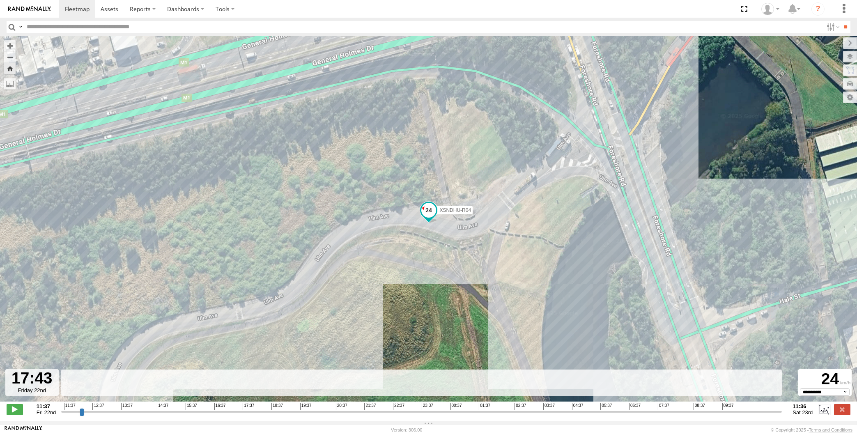
click at [248, 416] on input "range" at bounding box center [421, 412] width 721 height 8
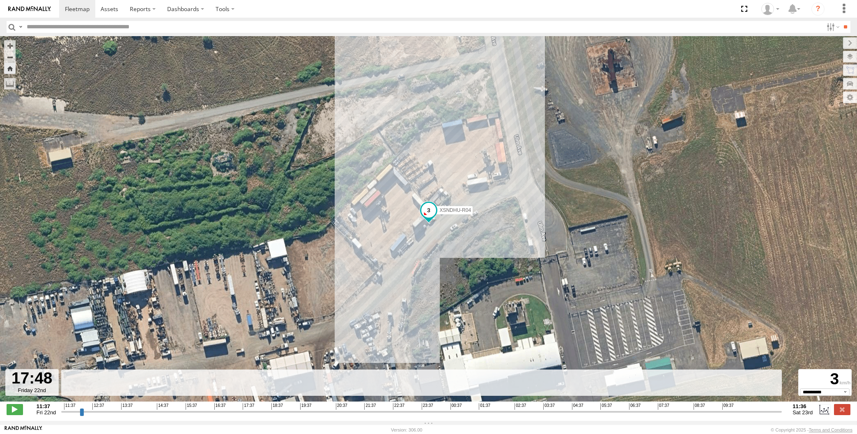
click at [251, 415] on input "range" at bounding box center [421, 412] width 721 height 8
click at [252, 416] on input "range" at bounding box center [421, 412] width 721 height 8
click at [212, 416] on input "range" at bounding box center [421, 412] width 721 height 8
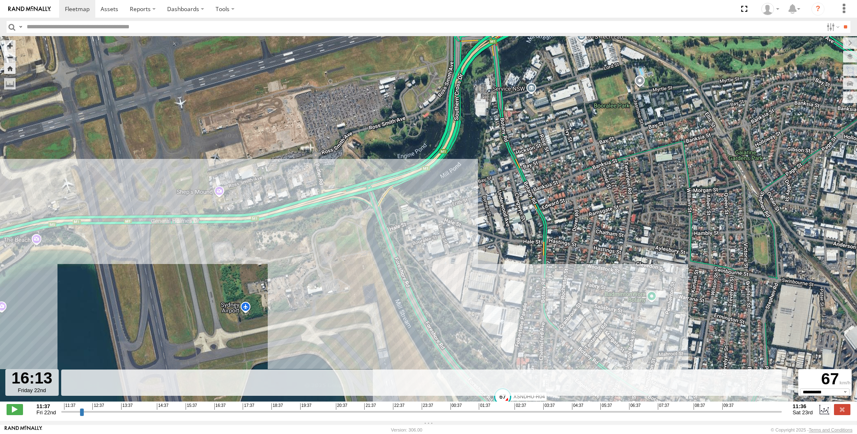
click at [201, 416] on input "range" at bounding box center [421, 412] width 721 height 8
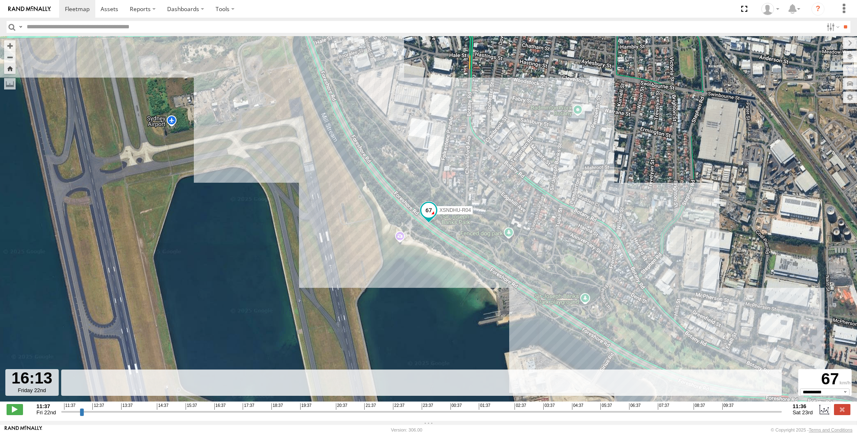
type input "**********"
click at [207, 413] on input "range" at bounding box center [421, 412] width 721 height 8
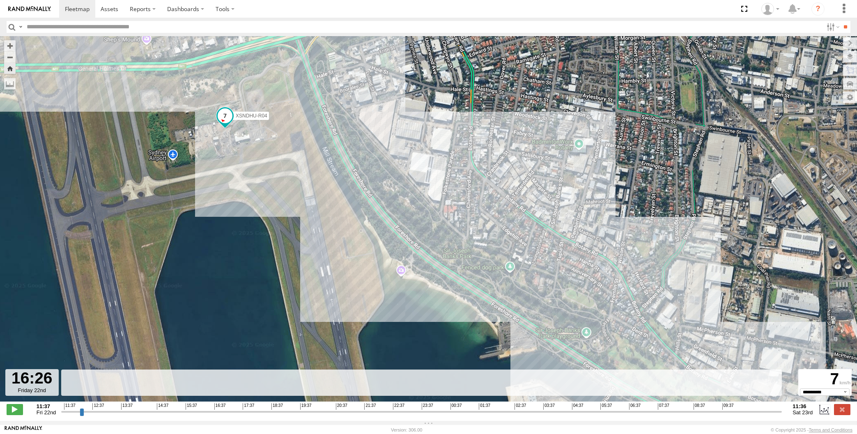
click at [239, 276] on div "XSNDHU-R04 19:35 Fri 20:00 Fri 20:29 Fri" at bounding box center [428, 223] width 857 height 374
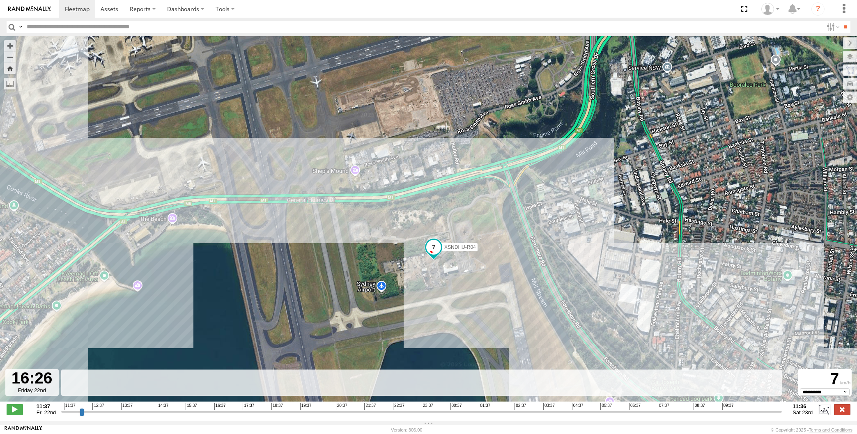
click at [843, 415] on label at bounding box center [842, 409] width 16 height 11
